Goal: Transaction & Acquisition: Download file/media

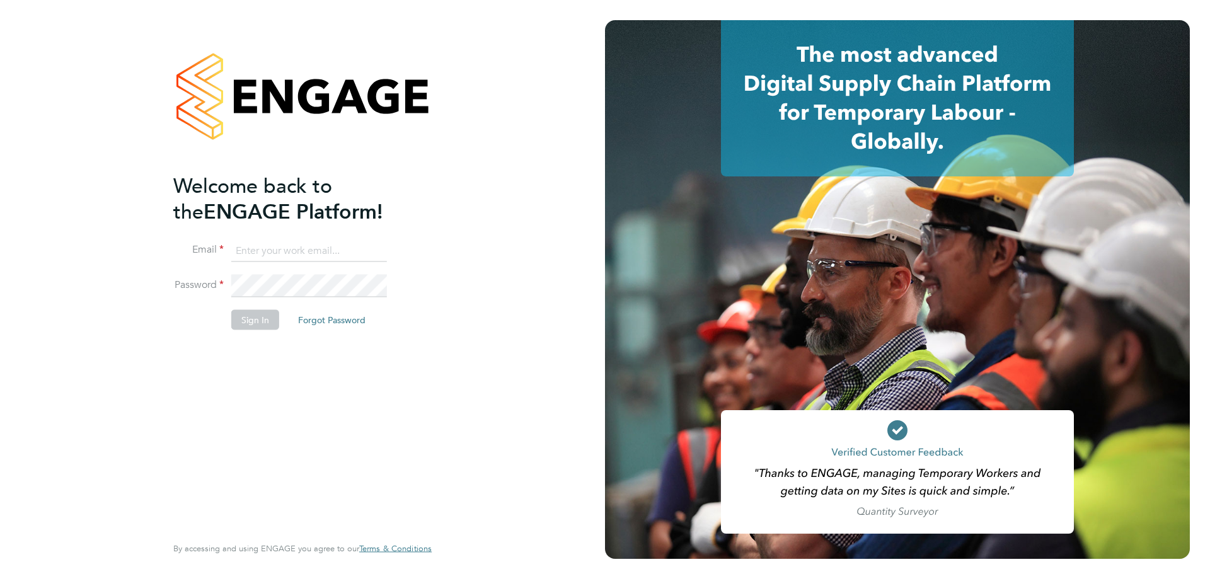
type input "[EMAIL_ADDRESS][DOMAIN_NAME]"
click at [246, 311] on button "Sign In" at bounding box center [255, 320] width 48 height 20
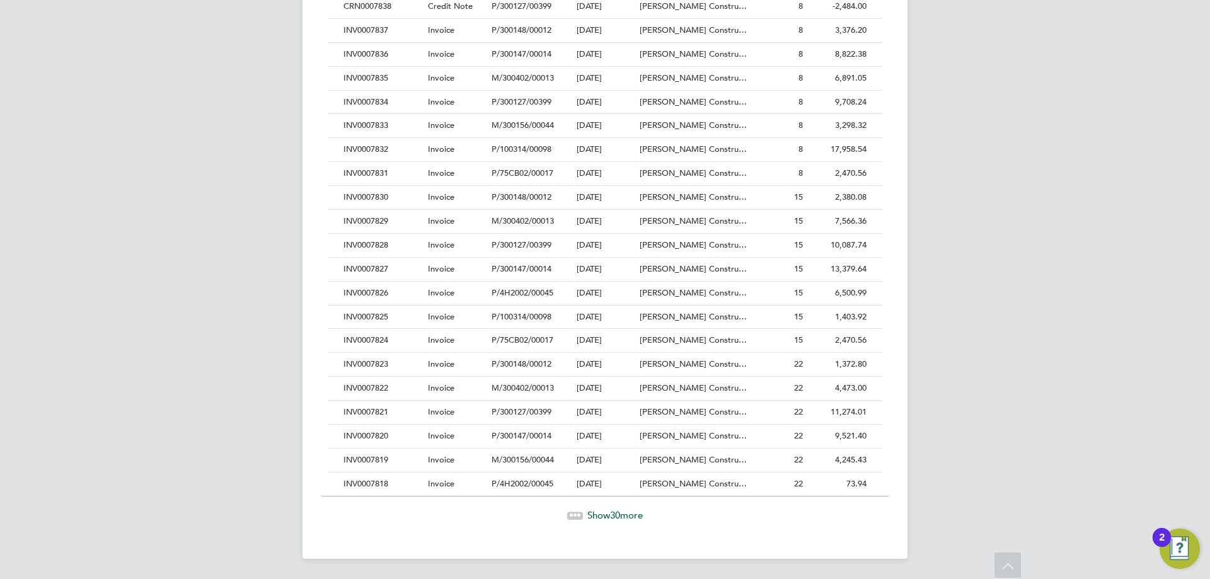
click at [608, 519] on span "Show 30 more" at bounding box center [615, 515] width 55 height 12
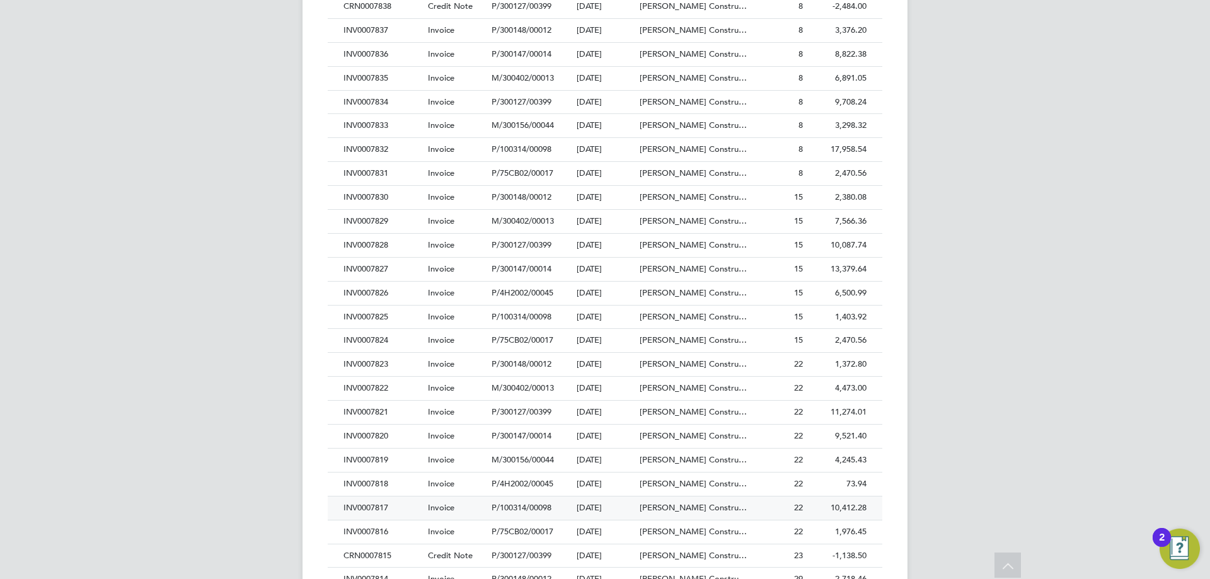
click at [422, 509] on div "INV0007817" at bounding box center [382, 508] width 84 height 23
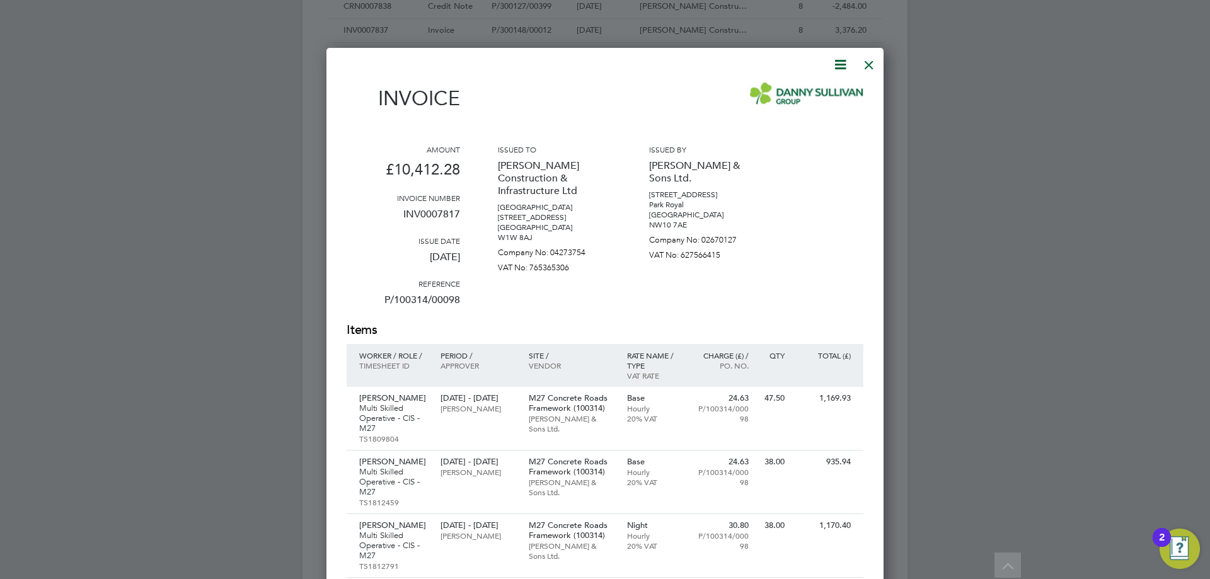
click at [842, 68] on icon at bounding box center [841, 65] width 16 height 16
click at [808, 92] on li "Download Invoice" at bounding box center [802, 95] width 87 height 18
click at [866, 57] on div at bounding box center [869, 61] width 23 height 23
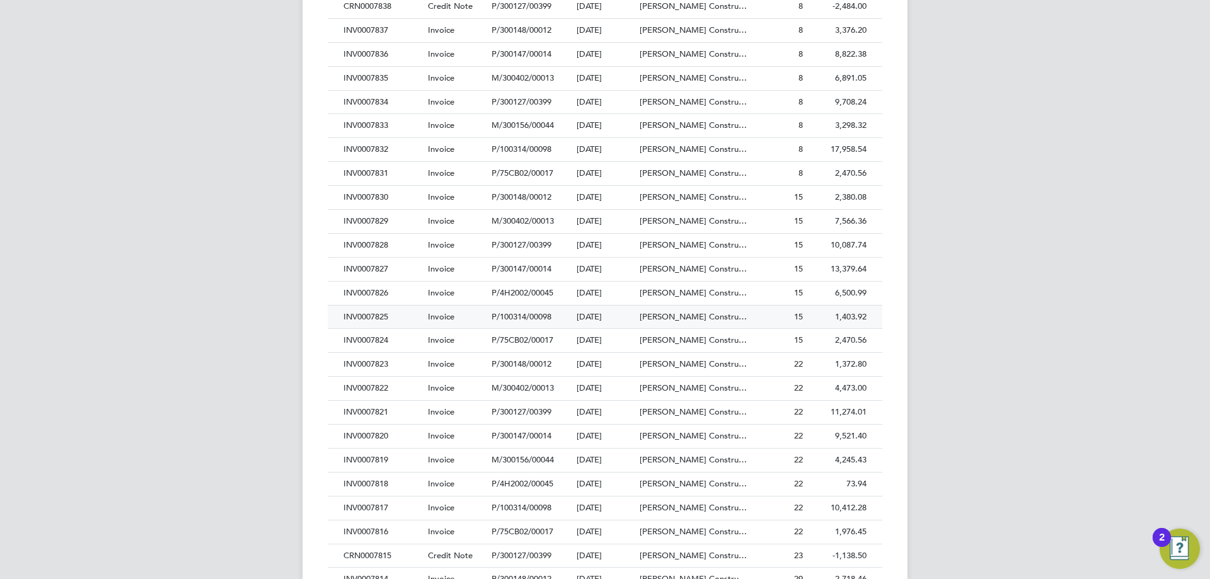
click at [394, 316] on div "INV0007825" at bounding box center [382, 317] width 84 height 23
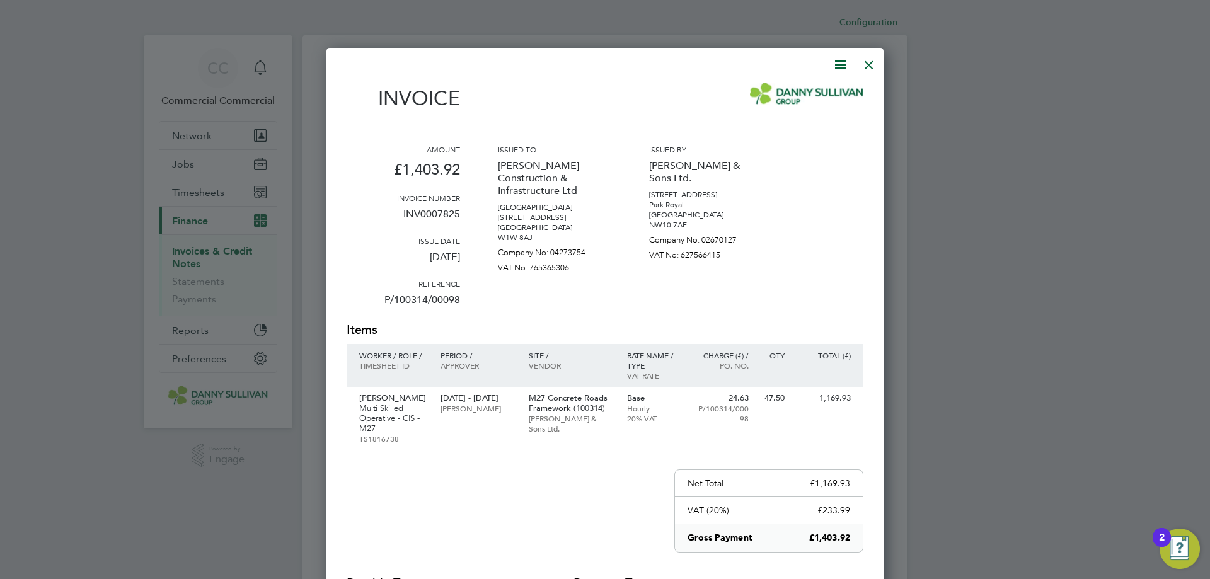
drag, startPoint x: 835, startPoint y: 62, endPoint x: 812, endPoint y: 76, distance: 26.3
click at [836, 62] on icon at bounding box center [841, 65] width 16 height 16
click at [796, 89] on li "Download Invoice" at bounding box center [802, 95] width 87 height 18
